Goal: Information Seeking & Learning: Learn about a topic

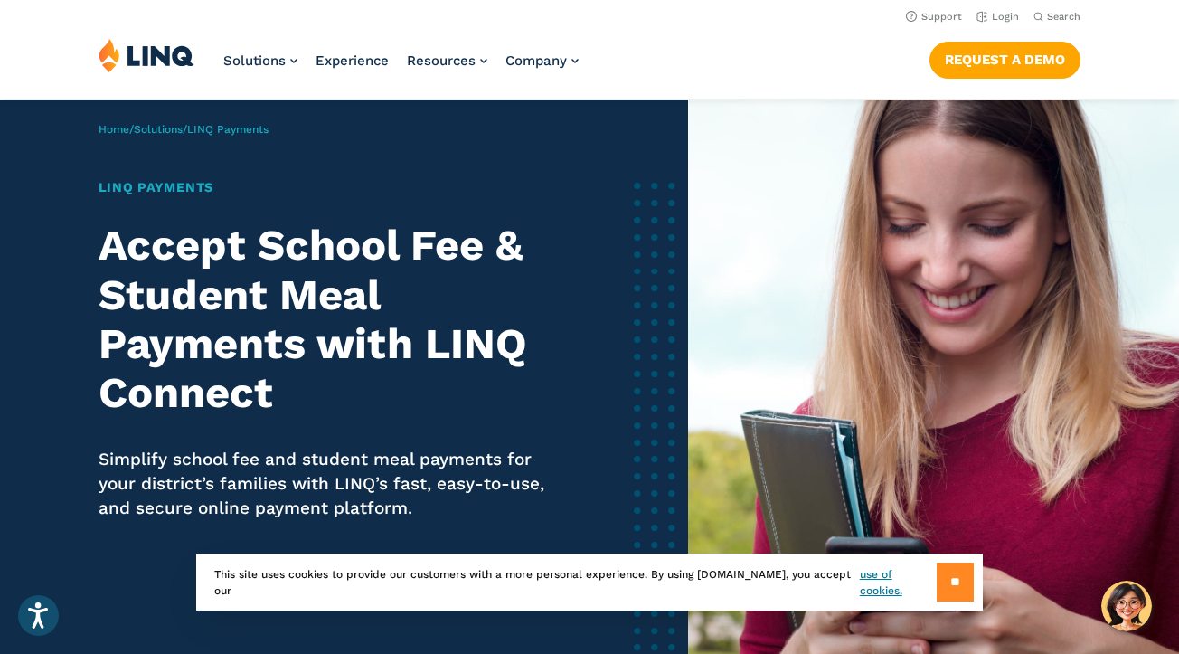
click at [961, 578] on input "**" at bounding box center [955, 582] width 37 height 39
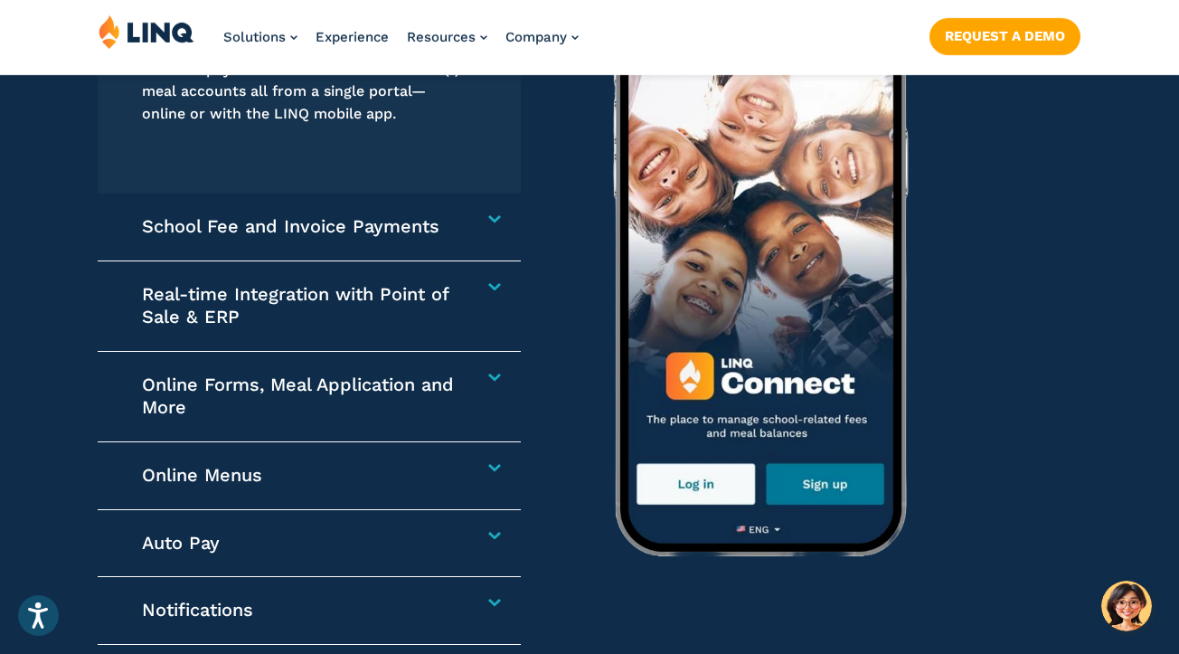
scroll to position [2624, 0]
click at [462, 214] on h4 "School Fee and Invoice Payments" at bounding box center [302, 226] width 320 height 24
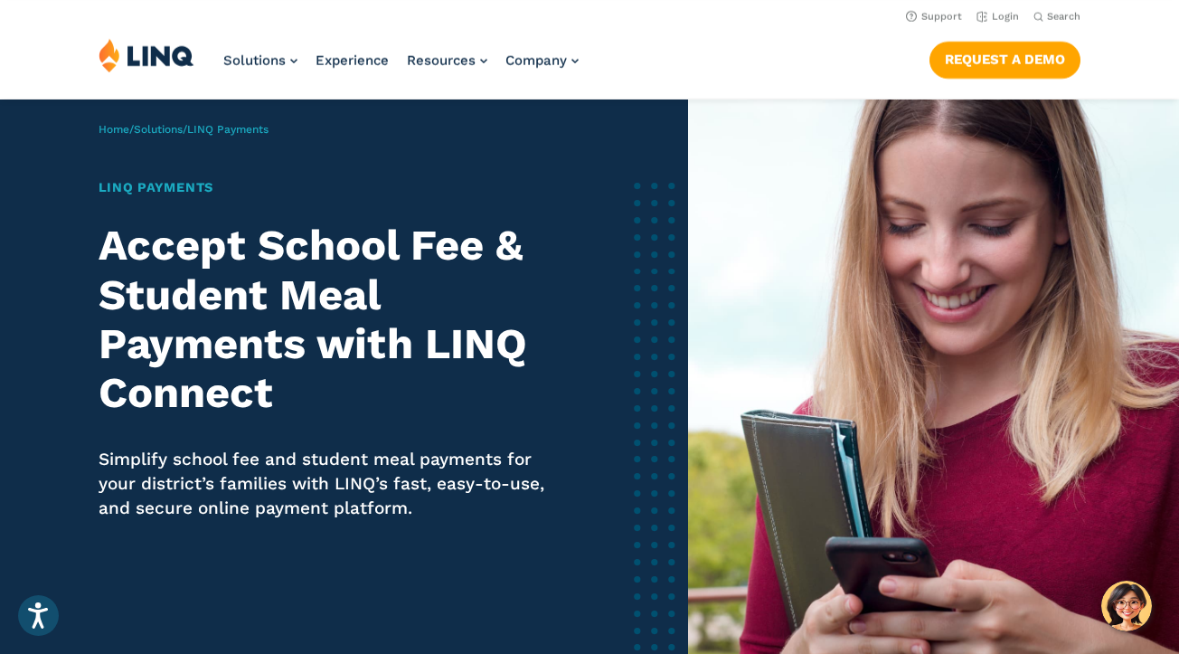
scroll to position [0, 0]
